Goal: Information Seeking & Learning: Find specific fact

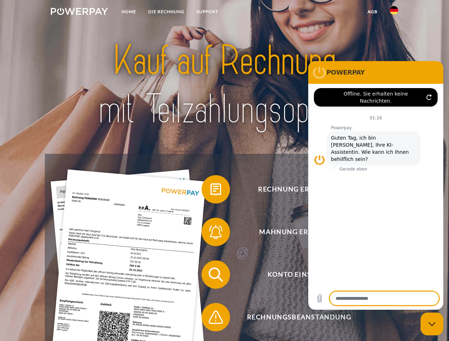
click at [79, 12] on img at bounding box center [79, 11] width 57 height 7
click at [394, 12] on img at bounding box center [394, 10] width 9 height 9
click at [372, 12] on link "agb" at bounding box center [373, 11] width 22 height 13
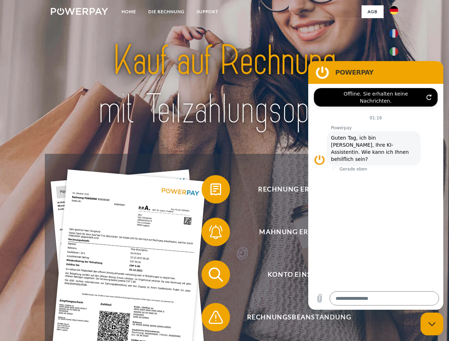
click at [211, 191] on span at bounding box center [205, 190] width 36 height 36
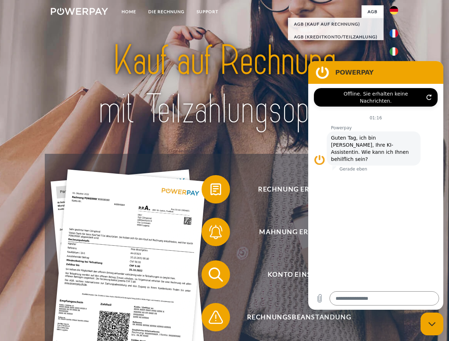
click at [211, 234] on span at bounding box center [205, 232] width 36 height 36
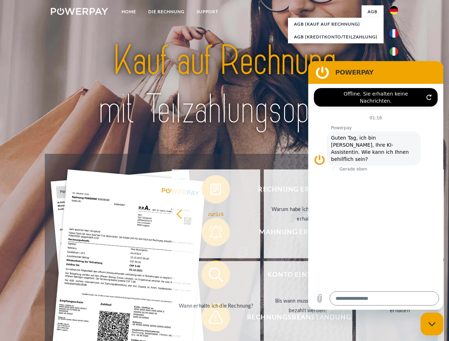
click at [264, 276] on link "Bis wann muss die Rechnung bezahlt werden?" at bounding box center [308, 305] width 89 height 89
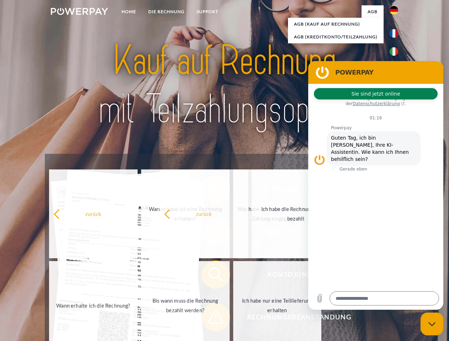
click at [211, 319] on span at bounding box center [205, 318] width 36 height 36
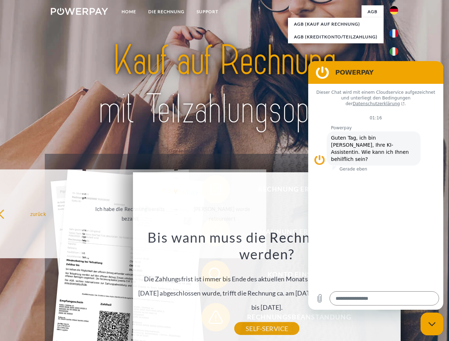
click at [432, 324] on icon "Messaging-Fenster schließen" at bounding box center [432, 324] width 7 height 5
type textarea "*"
